Goal: Task Accomplishment & Management: Use online tool/utility

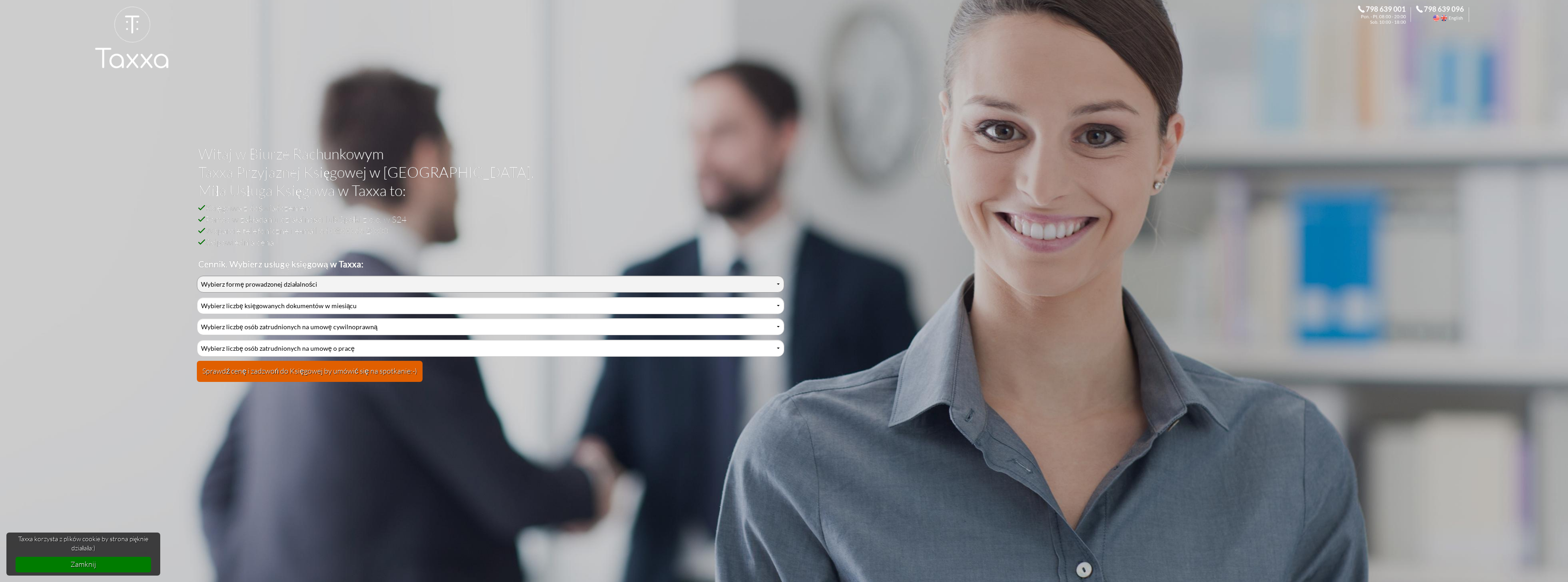
click at [293, 286] on select "Wybierz formę prowadzonej działalności Działalność jednoosobowa Działalność jed…" at bounding box center [490, 285] width 587 height 17
click at [197, 276] on select "Wybierz formę prowadzonej działalności Działalność jednoosobowa Działalność jed…" at bounding box center [490, 285] width 587 height 17
click at [282, 283] on select "Wybierz formę prowadzonej działalności Działalność jednoosobowa Działalność jed…" at bounding box center [490, 285] width 587 height 17
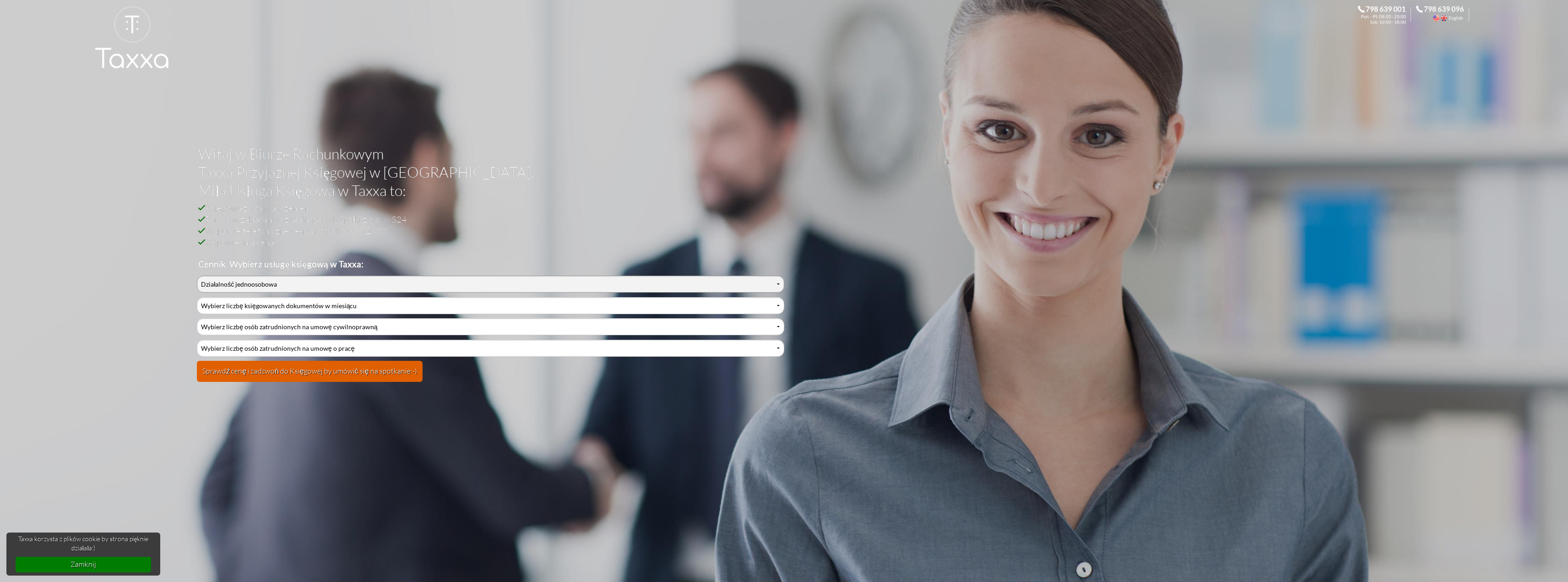
select select "1"
click at [197, 276] on select "Wybierz formę prowadzonej działalności Działalność jednoosobowa Działalność jed…" at bounding box center [490, 285] width 587 height 17
click at [285, 306] on select "Wybierz liczbę księgowanych dokumentów w miesiącu 0-1 2-3 4-5 6-10 11-20 21-30 …" at bounding box center [490, 306] width 587 height 17
select select "2"
click at [197, 297] on select "Wybierz liczbę księgowanych dokumentów w miesiącu 0-1 2-3 4-5 6-10 11-20 21-30 …" at bounding box center [490, 306] width 587 height 17
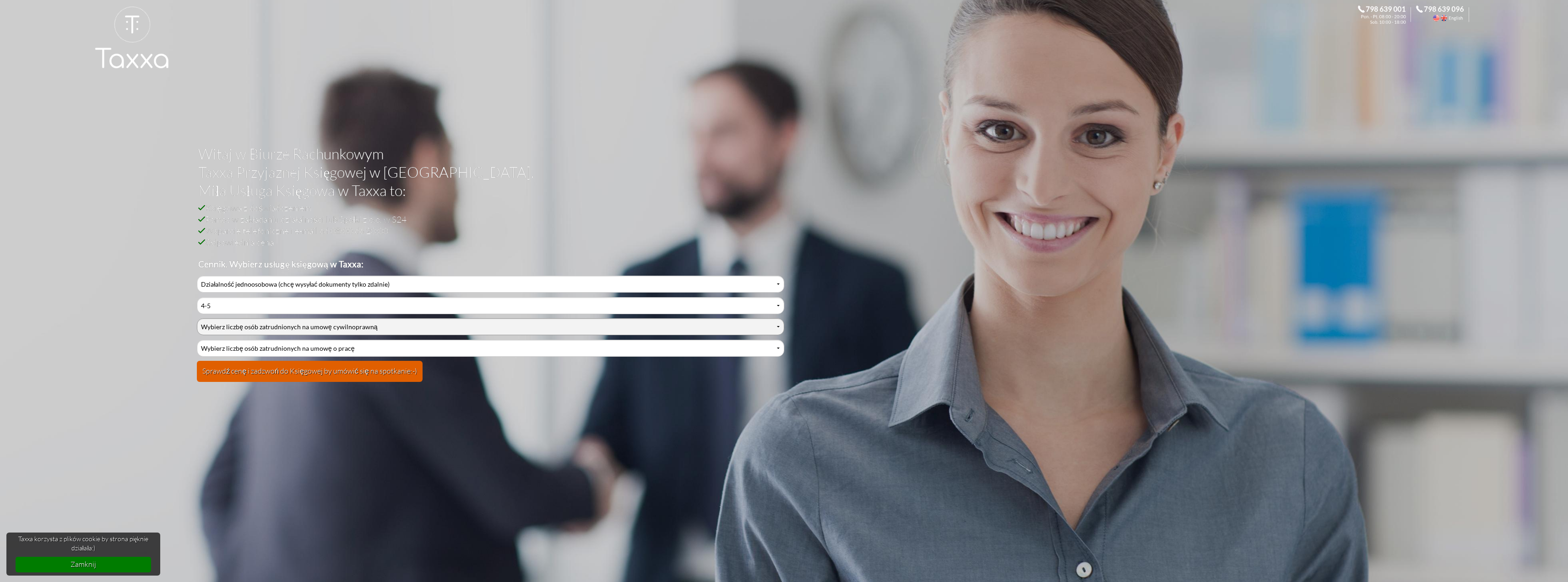
click at [277, 329] on select "Wybierz liczbę osób zatrudnionych na umowę cywilnoprawną 0 1 2 3 4 5 6 7 8 9 10…" at bounding box center [490, 327] width 587 height 17
select select "0"
click at [197, 319] on select "Wybierz liczbę osób zatrudnionych na umowę cywilnoprawną 0 1 2 3 4 5 6 7 8 9 10…" at bounding box center [490, 327] width 587 height 17
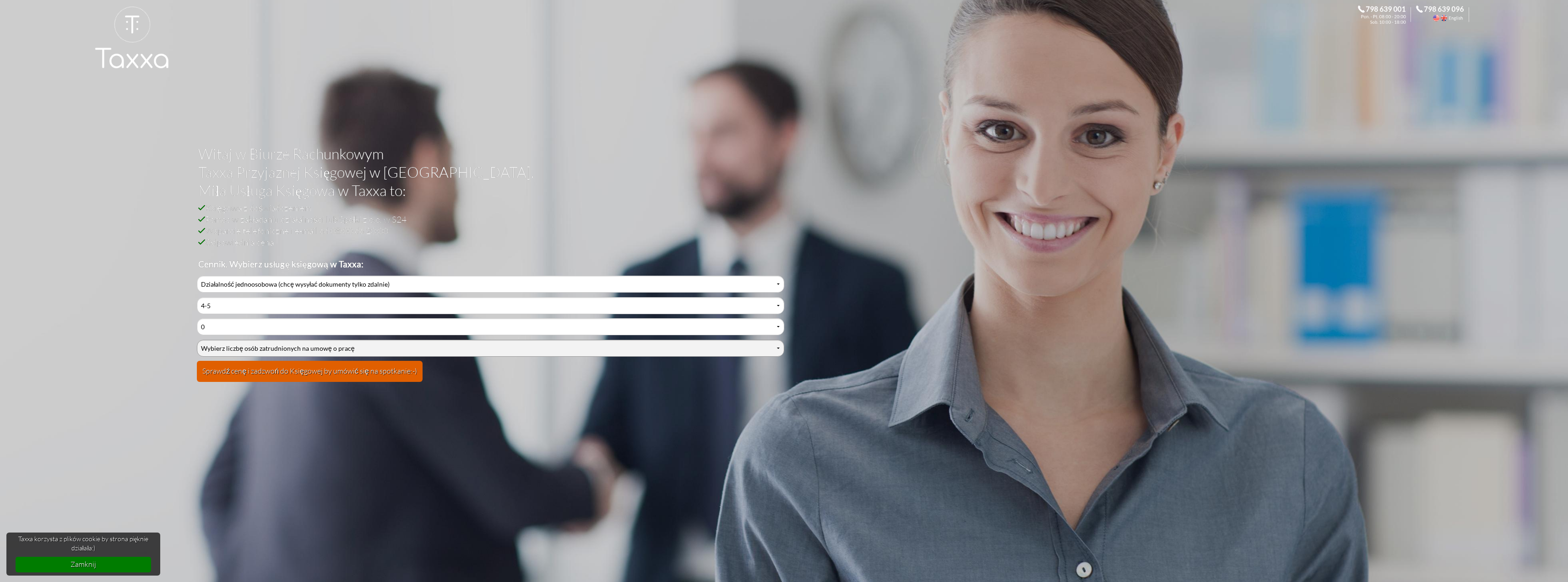
click at [269, 349] on select "Wybierz liczbę osób zatrudnionych na umowę o pracę 0 1 2 3 4 5 6 7 8 9 10 11 12…" at bounding box center [490, 348] width 587 height 17
select select "0"
click at [197, 340] on select "Wybierz liczbę osób zatrudnionych na umowę o pracę 0 1 2 3 4 5 6 7 8 9 10 11 12…" at bounding box center [490, 348] width 587 height 17
click at [267, 374] on button "Sprawdź cenę i zadzwoń do Księgowej by umówić się na spotkanie:-)" at bounding box center [309, 371] width 225 height 21
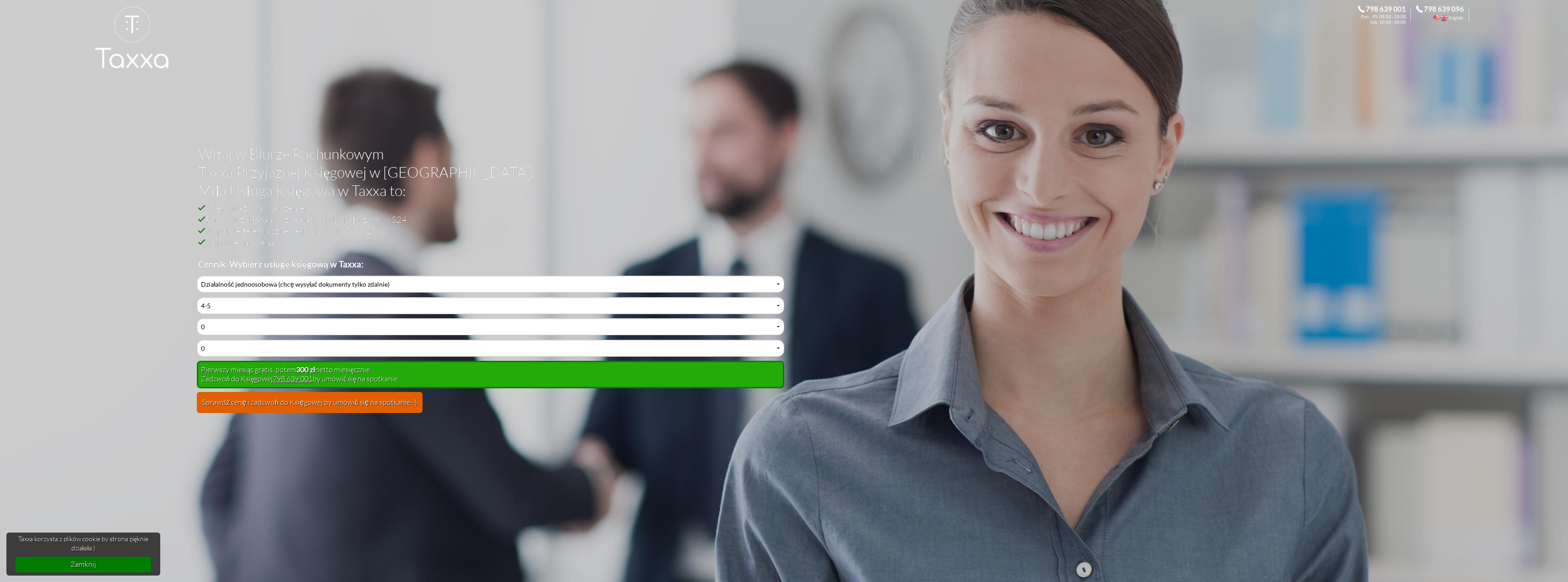
drag, startPoint x: 375, startPoint y: 374, endPoint x: 211, endPoint y: 372, distance: 164.0
click at [211, 372] on div "Pierwszy miesiąc gratis, potem 300 zł netto miesięcznie. Zadzwoń do Księgowej 7…" at bounding box center [490, 375] width 587 height 28
